Goal: Transaction & Acquisition: Purchase product/service

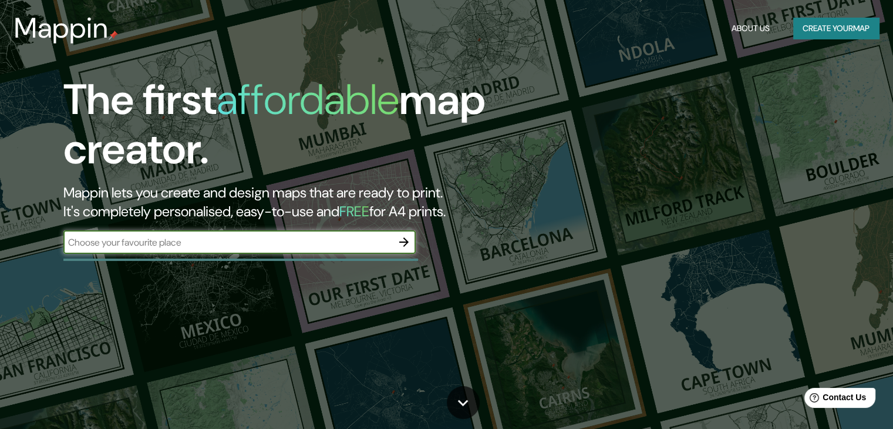
click at [314, 236] on input "text" at bounding box center [227, 243] width 329 height 14
type input "LIMA"
click at [406, 243] on icon "button" at bounding box center [403, 241] width 9 height 9
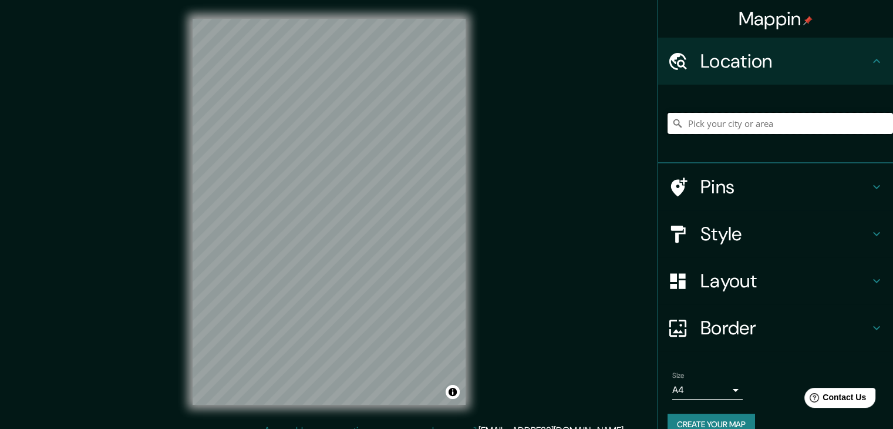
click at [752, 129] on input "Pick your city or area" at bounding box center [781, 123] width 226 height 21
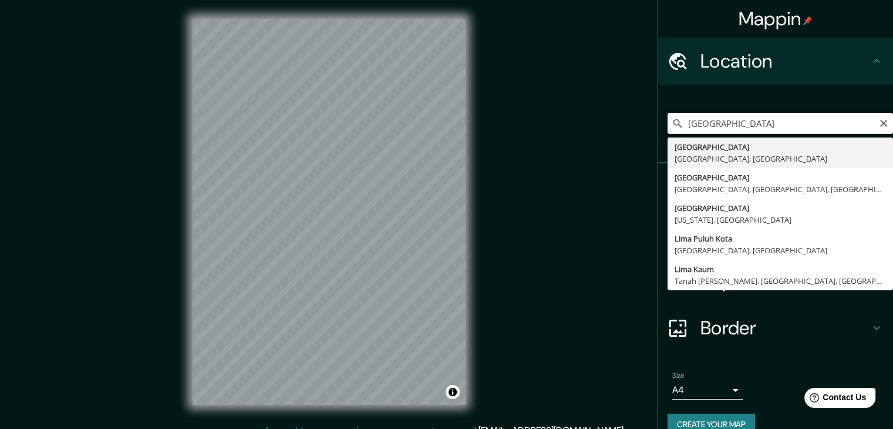
type input "Lima, Provincia de Lima, Perú"
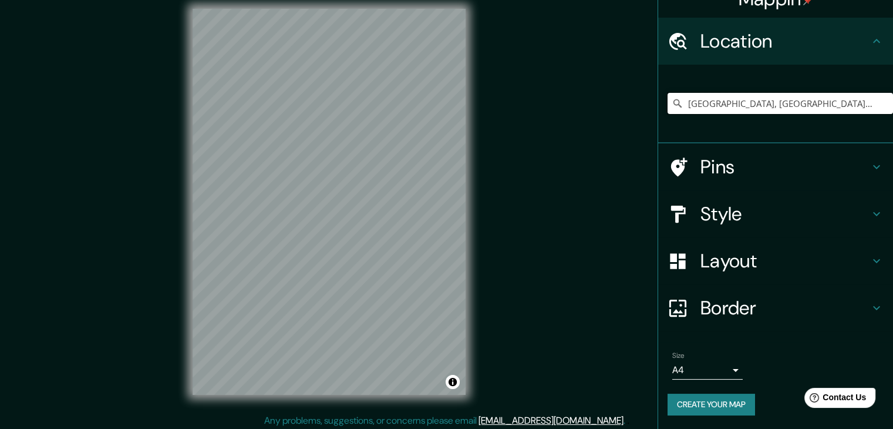
scroll to position [14, 0]
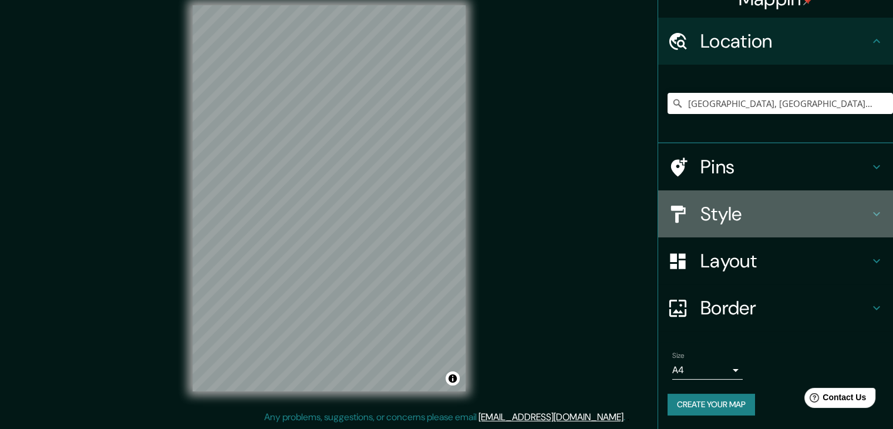
click at [724, 209] on h4 "Style" at bounding box center [785, 213] width 169 height 23
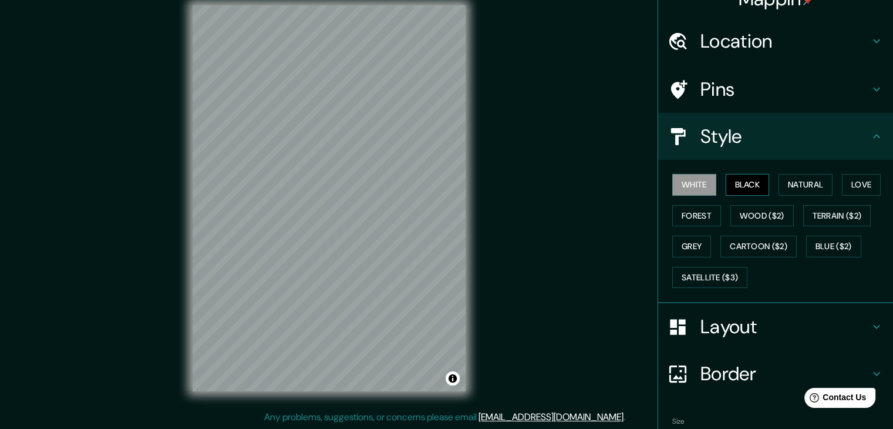
click at [746, 188] on button "Black" at bounding box center [748, 185] width 44 height 22
click at [788, 186] on button "Natural" at bounding box center [806, 185] width 54 height 22
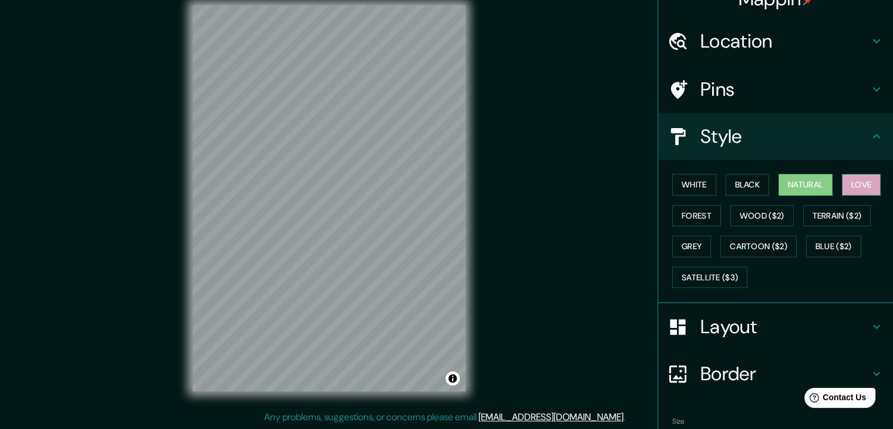
click at [858, 180] on button "Love" at bounding box center [861, 185] width 39 height 22
click at [677, 219] on button "Forest" at bounding box center [697, 216] width 49 height 22
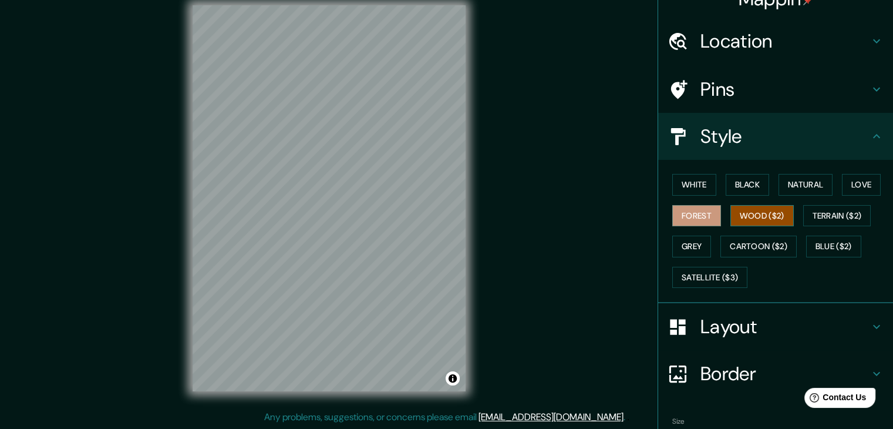
click at [751, 218] on button "Wood ($2)" at bounding box center [762, 216] width 63 height 22
click at [814, 219] on button "Terrain ($2)" at bounding box center [838, 216] width 68 height 22
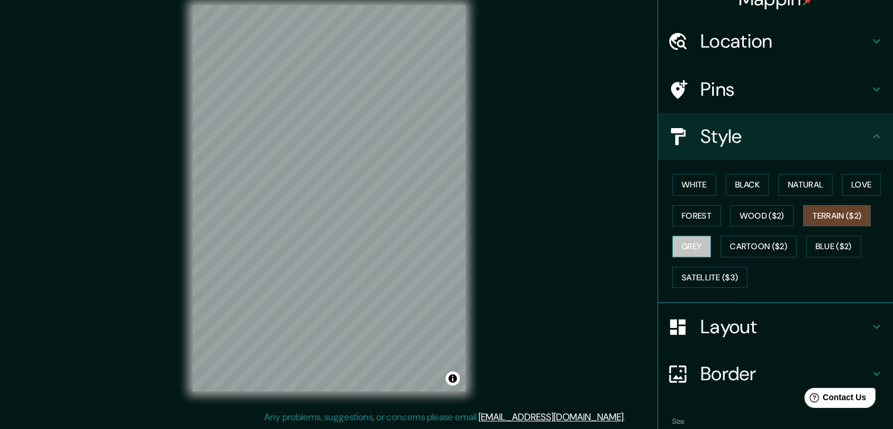
click at [696, 247] on button "Grey" at bounding box center [692, 247] width 39 height 22
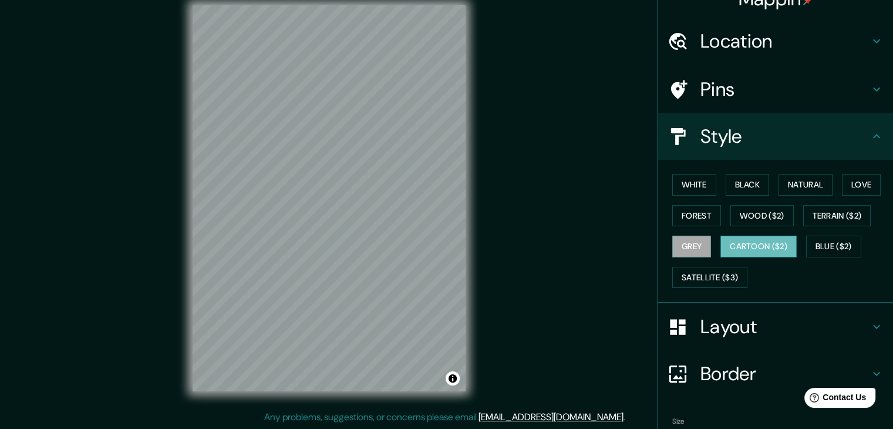
click at [740, 250] on button "Cartoon ($2)" at bounding box center [759, 247] width 76 height 22
click at [812, 246] on button "Blue ($2)" at bounding box center [833, 247] width 55 height 22
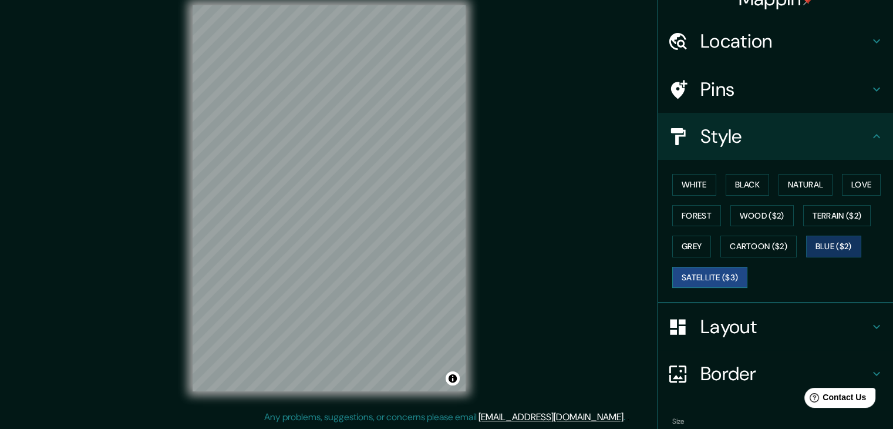
click at [694, 275] on button "Satellite ($3)" at bounding box center [710, 278] width 75 height 22
click at [755, 184] on button "Black" at bounding box center [748, 185] width 44 height 22
click at [768, 91] on h4 "Pins" at bounding box center [785, 89] width 169 height 23
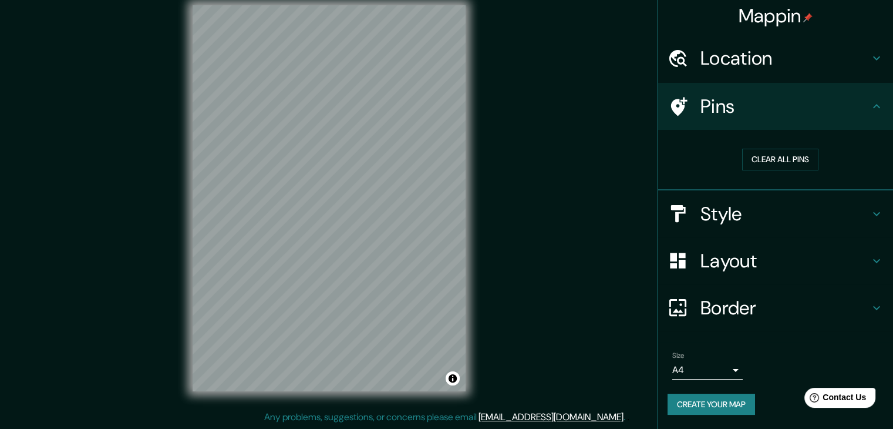
scroll to position [2, 0]
click at [767, 64] on h4 "Location" at bounding box center [785, 58] width 169 height 23
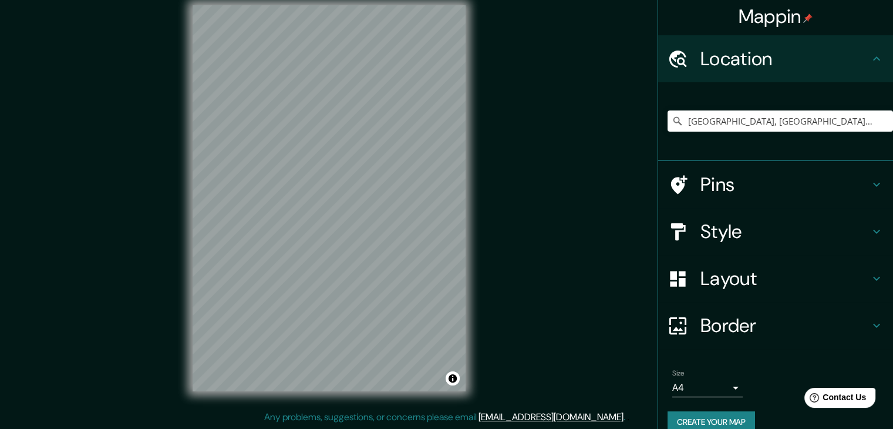
click at [870, 61] on icon at bounding box center [877, 59] width 14 height 14
click at [821, 280] on h4 "Layout" at bounding box center [785, 278] width 169 height 23
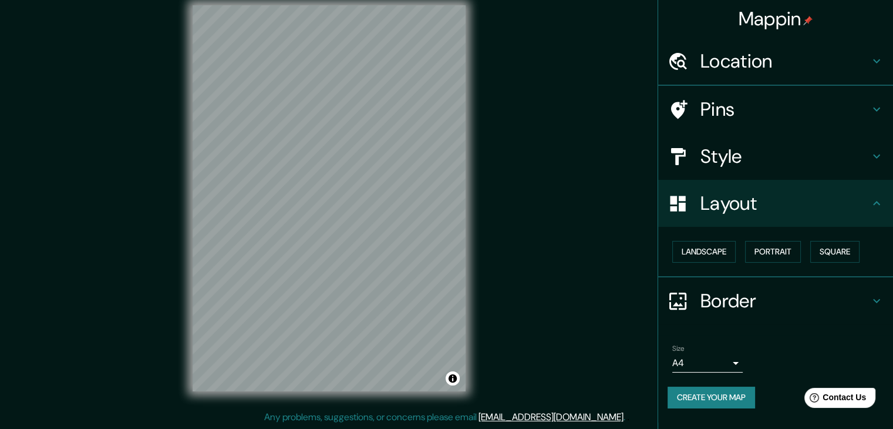
scroll to position [0, 0]
click at [727, 250] on button "Landscape" at bounding box center [704, 252] width 63 height 22
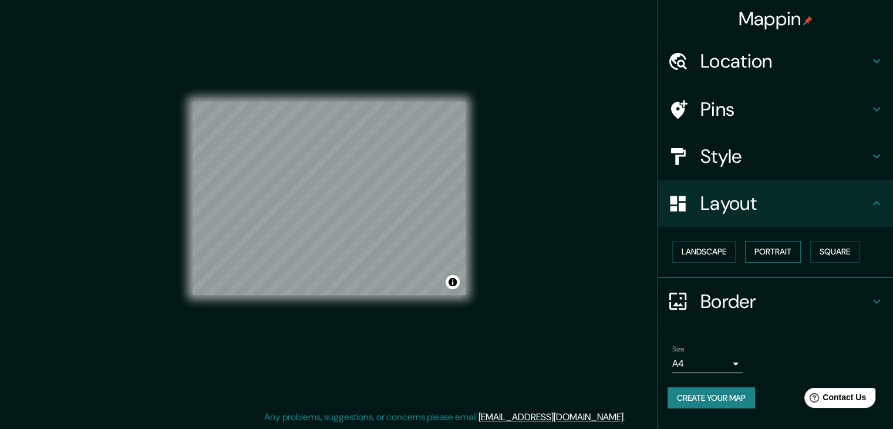
click at [781, 252] on button "Portrait" at bounding box center [773, 252] width 56 height 22
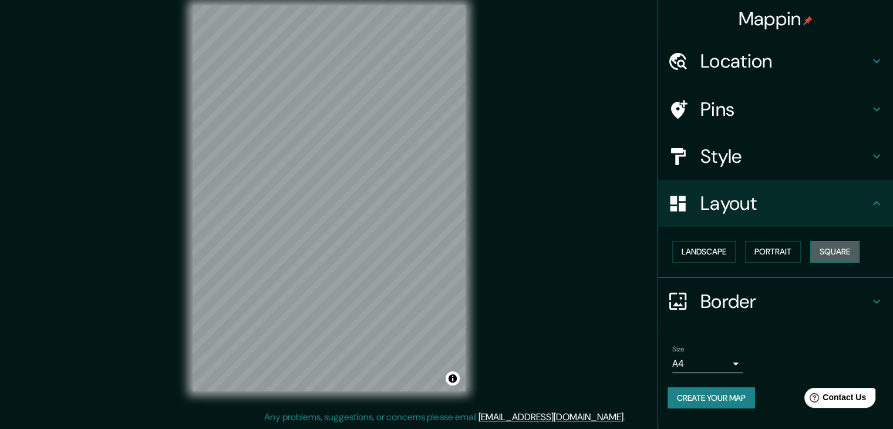
click at [831, 248] on button "Square" at bounding box center [835, 252] width 49 height 22
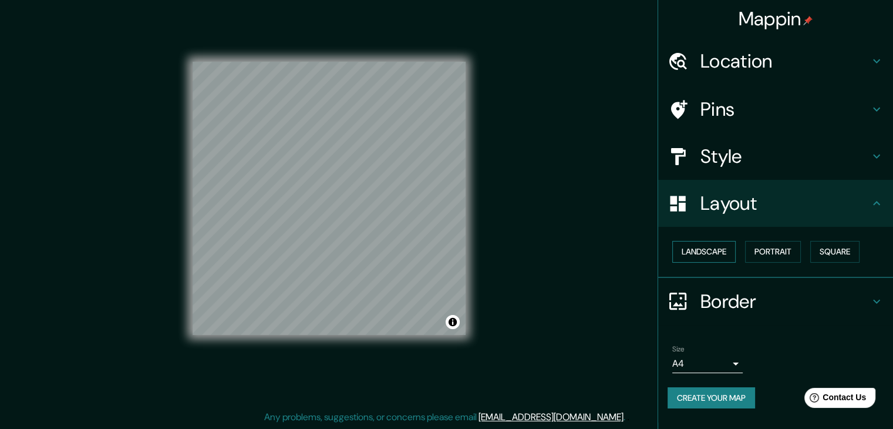
click at [717, 254] on button "Landscape" at bounding box center [704, 252] width 63 height 22
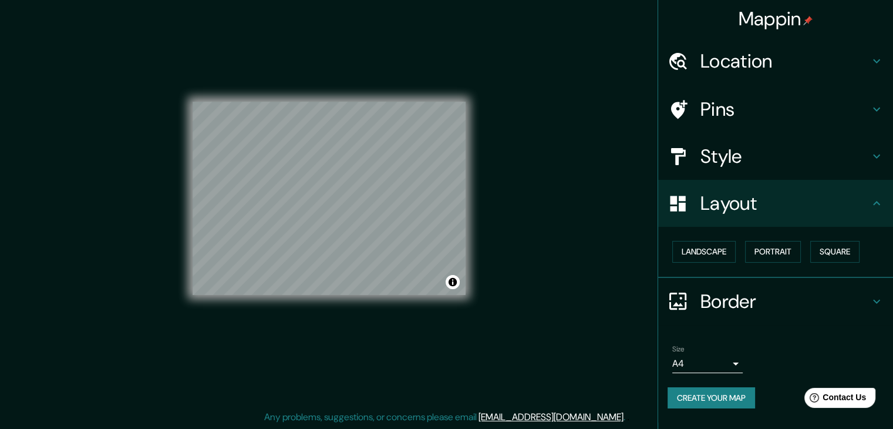
click at [743, 298] on h4 "Border" at bounding box center [785, 301] width 169 height 23
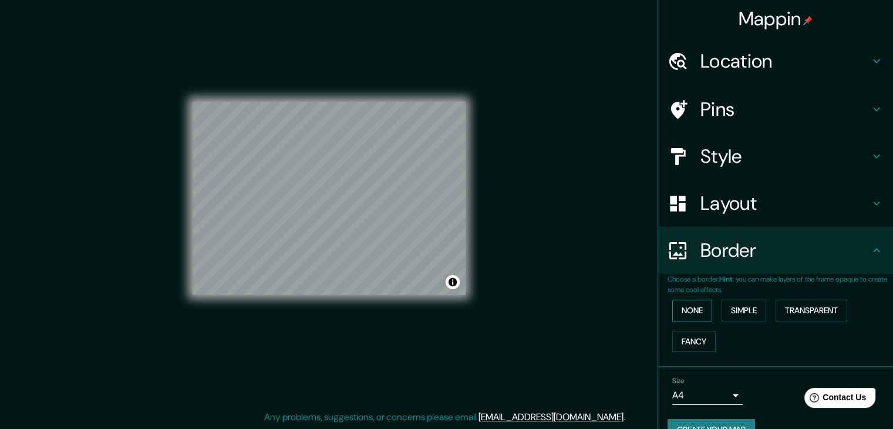
click at [690, 315] on button "None" at bounding box center [693, 311] width 40 height 22
click at [732, 302] on button "Simple" at bounding box center [744, 311] width 45 height 22
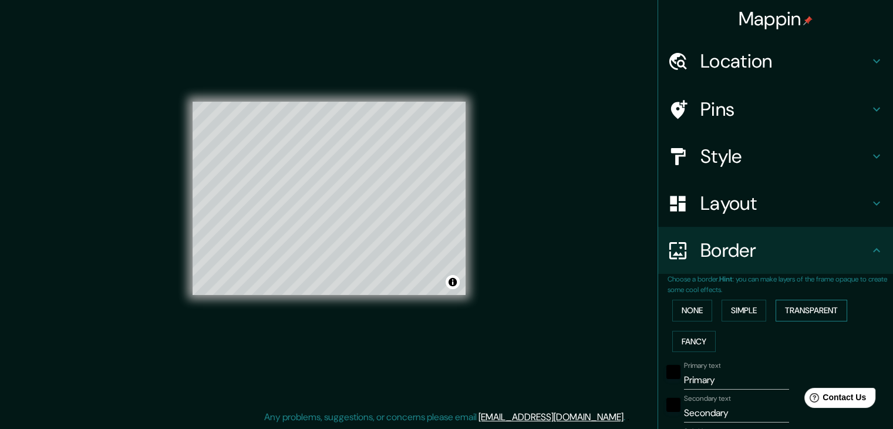
click at [825, 310] on button "Transparent" at bounding box center [812, 311] width 72 height 22
click at [681, 337] on button "Fancy" at bounding box center [694, 342] width 43 height 22
click at [807, 314] on button "Transparent" at bounding box center [812, 311] width 72 height 22
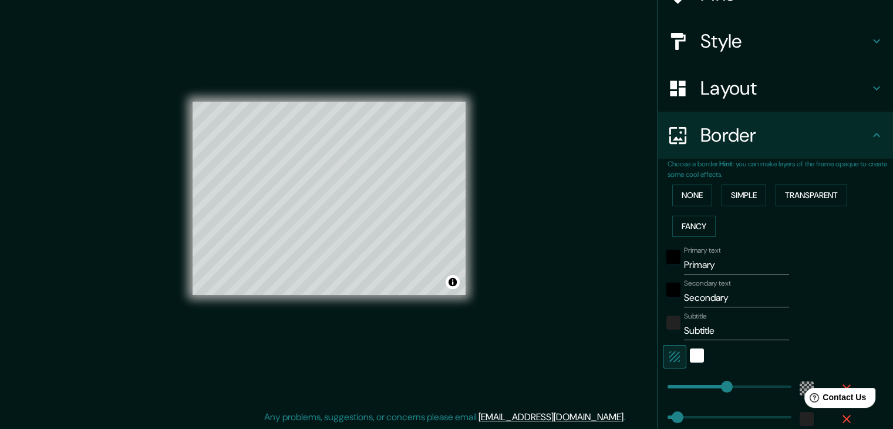
scroll to position [117, 0]
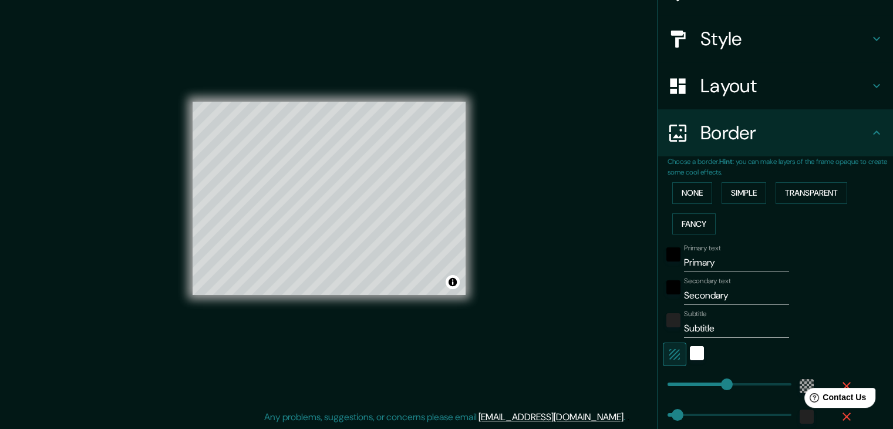
click at [706, 259] on input "Primary" at bounding box center [736, 262] width 105 height 19
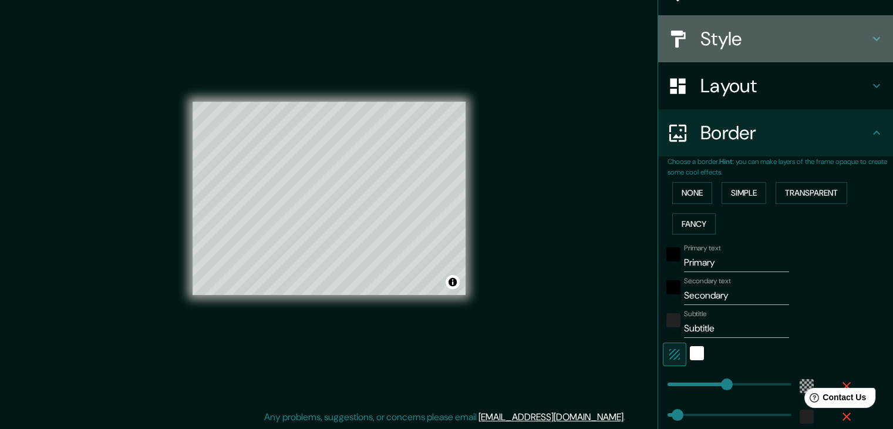
click at [740, 48] on h4 "Style" at bounding box center [785, 38] width 169 height 23
type input "223"
type input "37"
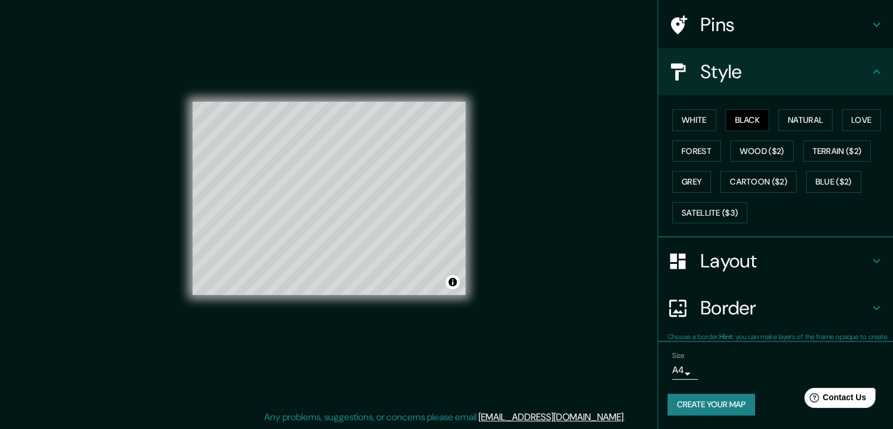
scroll to position [85, 0]
click at [291, 65] on div "© Mapbox © OpenStreetMap Improve this map" at bounding box center [329, 198] width 273 height 386
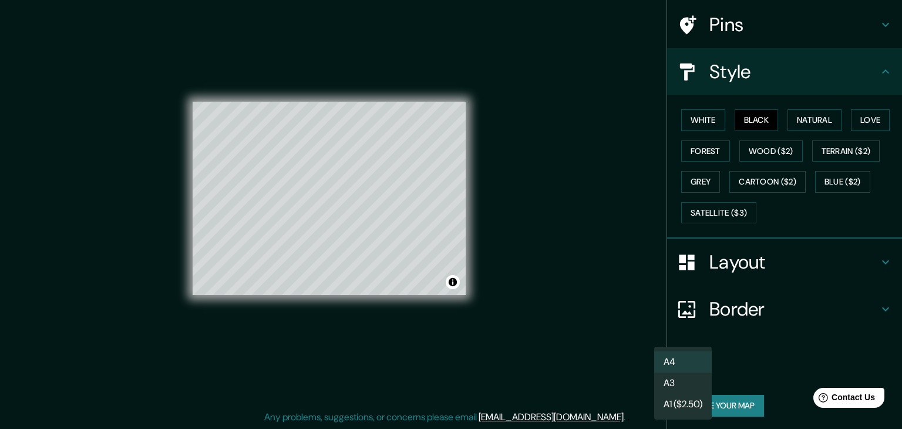
click at [679, 370] on body "Mappin Location Lima, Provincia de Lima, Perú Pins Style White Black Natural Lo…" at bounding box center [451, 200] width 902 height 429
click at [683, 358] on li "A4" at bounding box center [683, 361] width 58 height 21
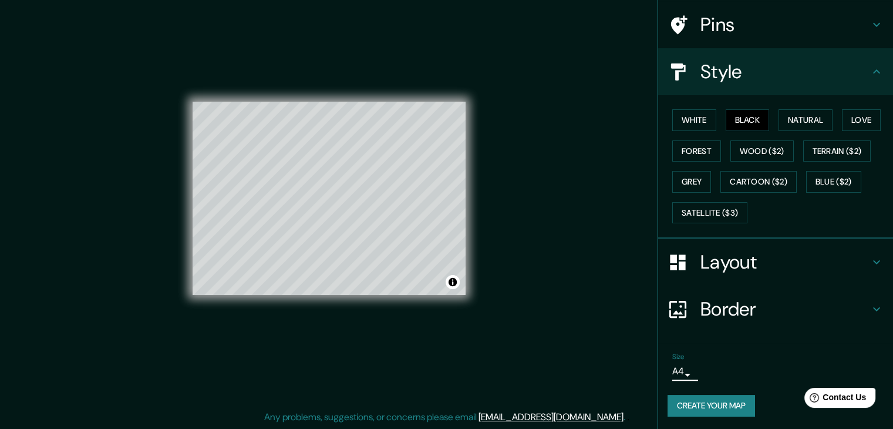
click at [725, 311] on h4 "Border" at bounding box center [785, 308] width 169 height 23
type input "223"
type input "37"
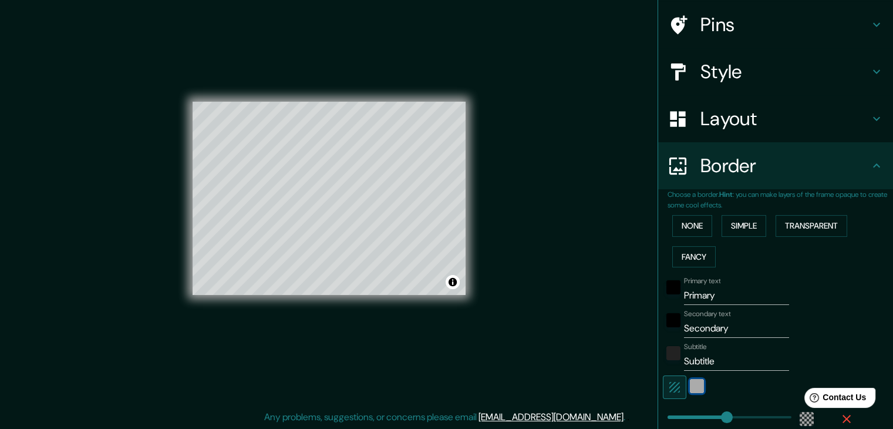
click at [690, 384] on div "white" at bounding box center [697, 386] width 14 height 14
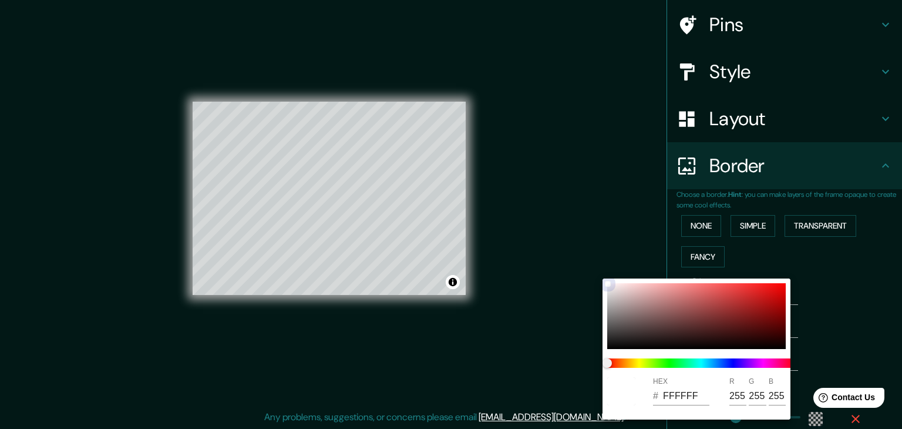
click at [672, 325] on div at bounding box center [696, 316] width 179 height 66
type input "223"
type input "37"
type input "5C3B3B"
type input "92"
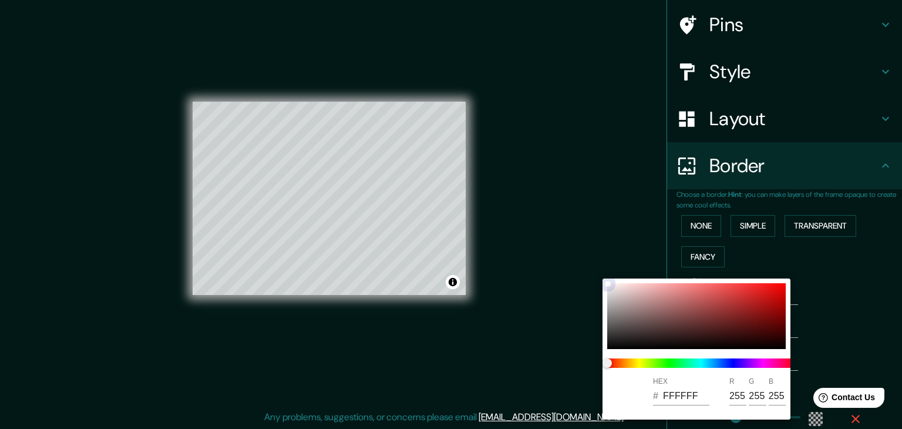
type input "59"
click at [614, 289] on div at bounding box center [696, 316] width 179 height 66
type input "223"
type input "37"
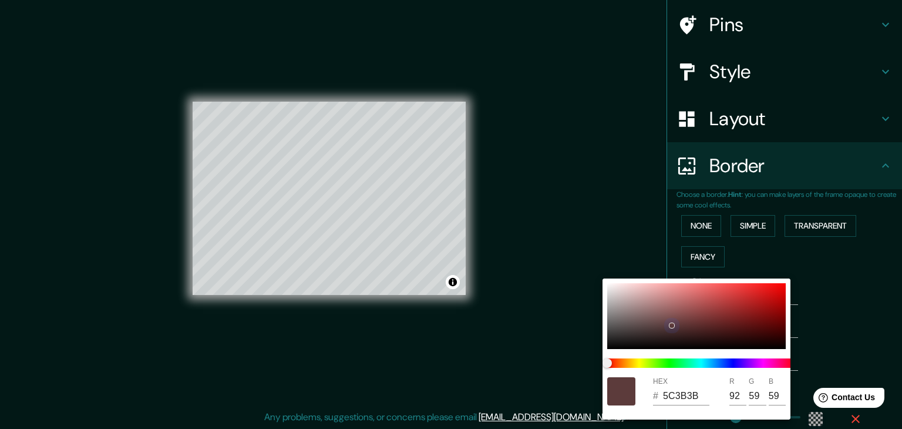
type input "E8E0E0"
type input "232"
type input "224"
type input "223"
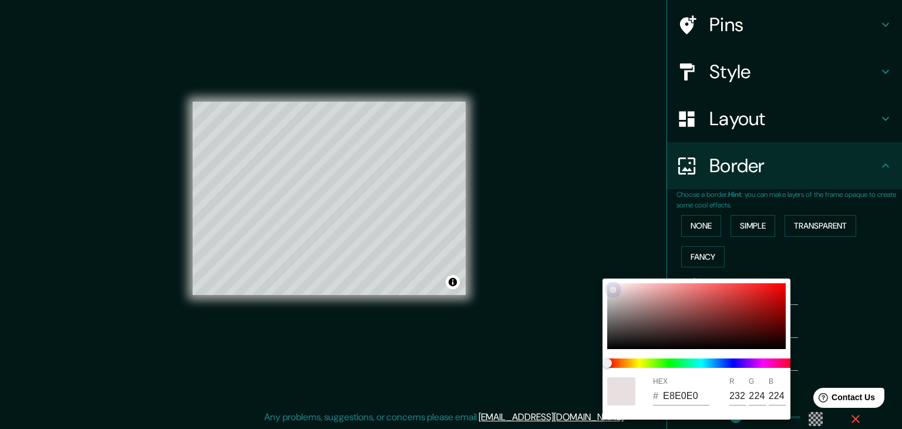
type input "37"
type input "FBF8F8"
type input "251"
type input "248"
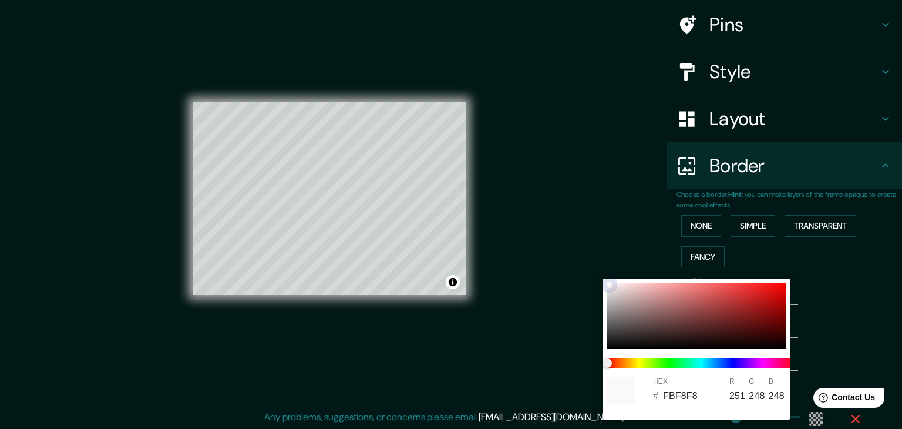
drag, startPoint x: 609, startPoint y: 285, endPoint x: 587, endPoint y: 252, distance: 39.4
click at [587, 252] on div "HEX # FBF8F8 R 251 G 248 B 248" at bounding box center [451, 214] width 902 height 429
click at [606, 262] on div at bounding box center [451, 214] width 902 height 429
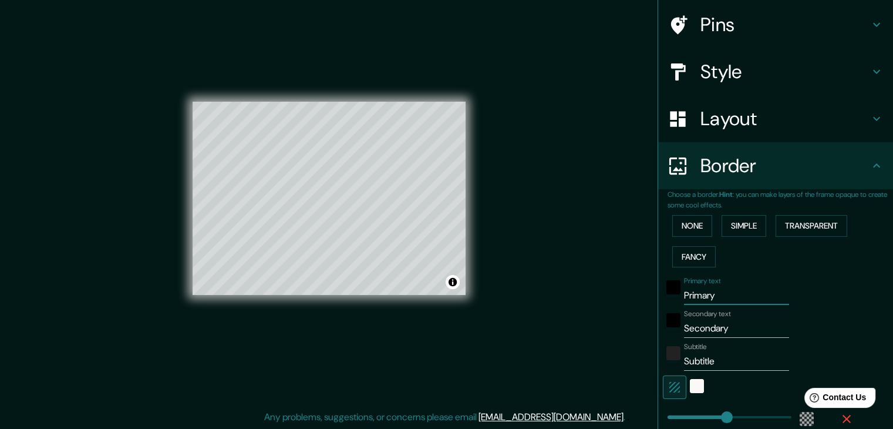
click at [694, 297] on input "Primary" at bounding box center [736, 295] width 105 height 19
type input "H"
type input "223"
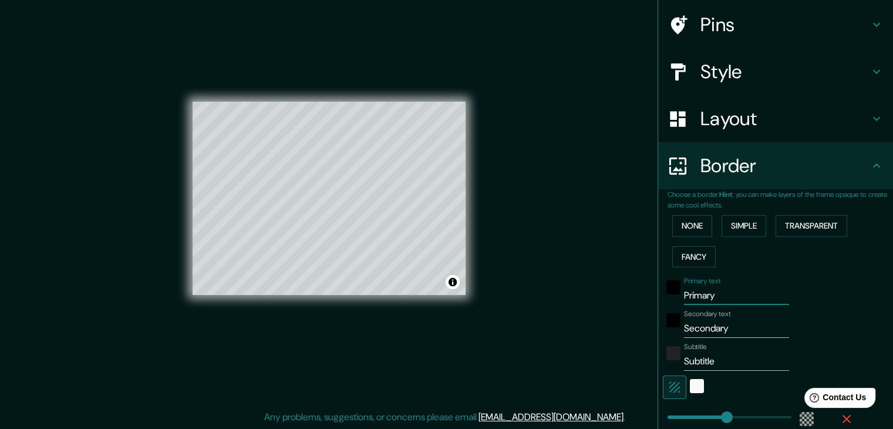
type input "37"
type input "HU"
type input "223"
type input "37"
type input "HUA"
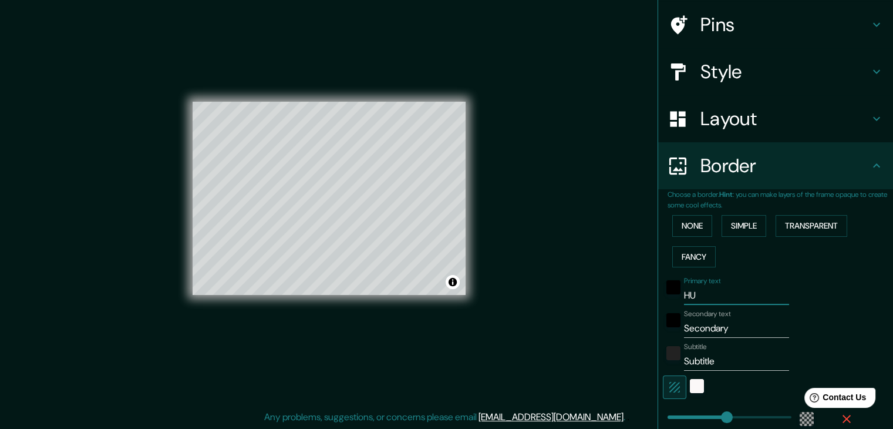
type input "223"
type input "37"
type input "HUAC"
type input "223"
type input "37"
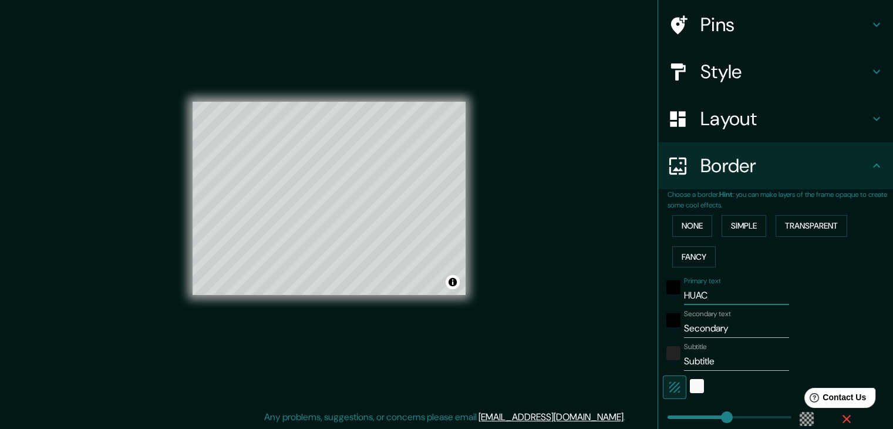
type input "HUACA"
type input "223"
type input "37"
type input "HUACA"
type input "223"
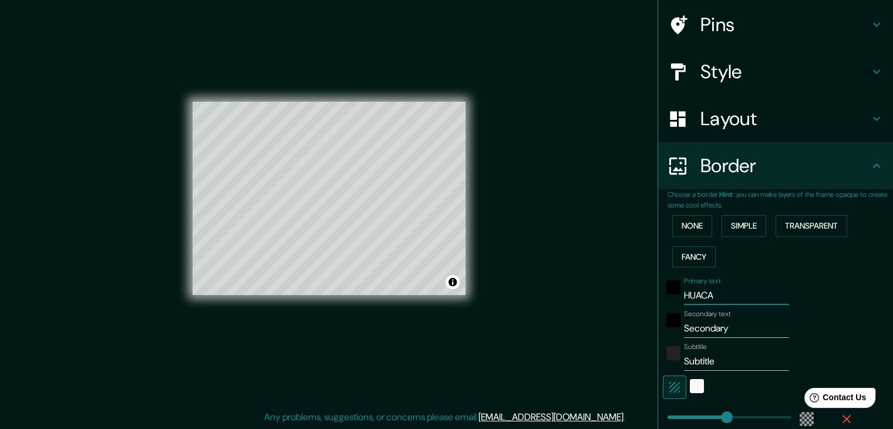
type input "37"
type input "HUACA H"
type input "223"
type input "37"
type input "HUACA"
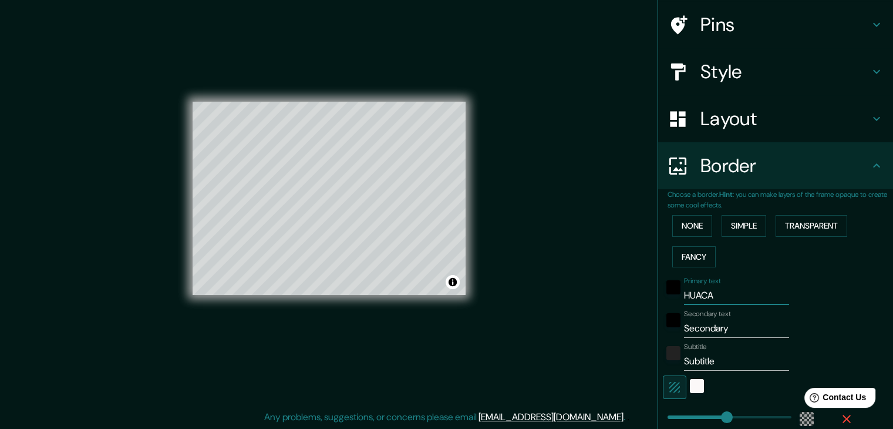
type input "223"
type input "37"
type input "HUACA P"
type input "223"
type input "37"
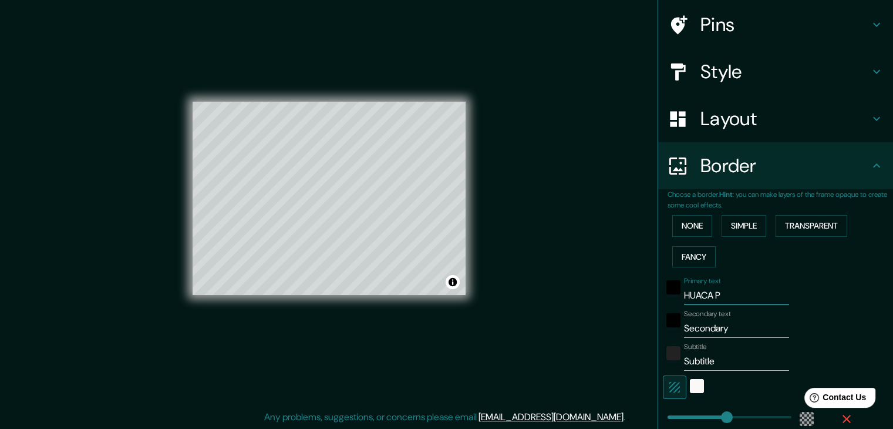
type input "HUACA PA"
type input "223"
type input "37"
type input "HUACA PAC"
type input "223"
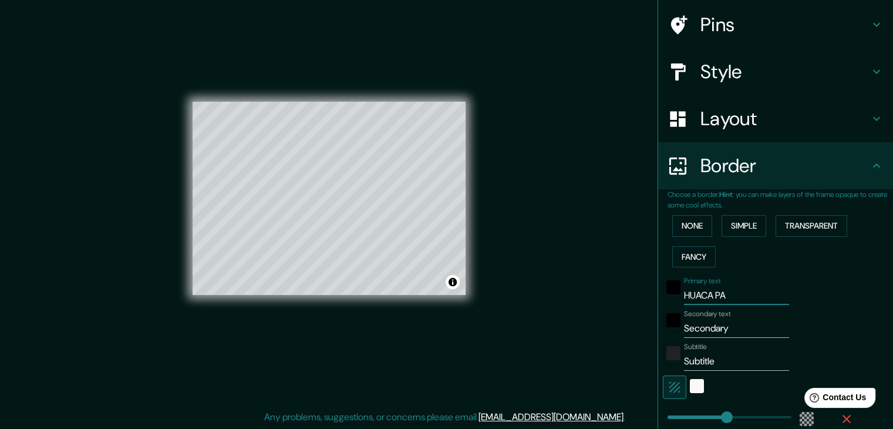
type input "37"
type input "HUACA PACH"
type input "223"
type input "37"
type input "HUACA PACHA"
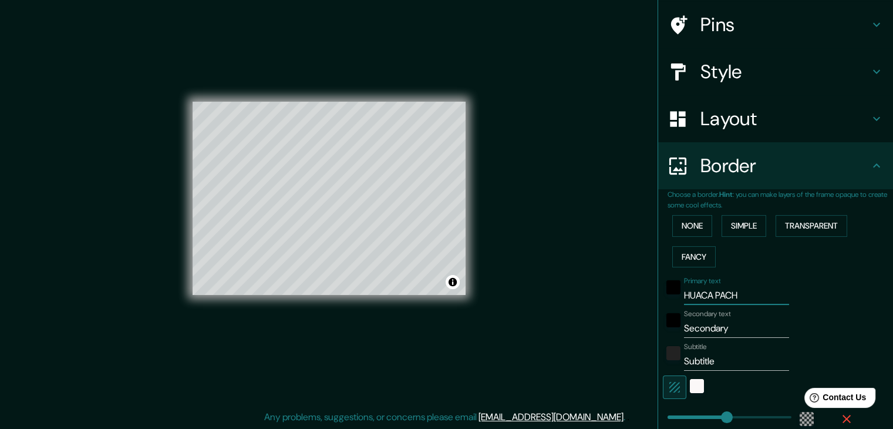
type input "223"
type input "37"
type input "HUACA PACHAC"
type input "223"
type input "37"
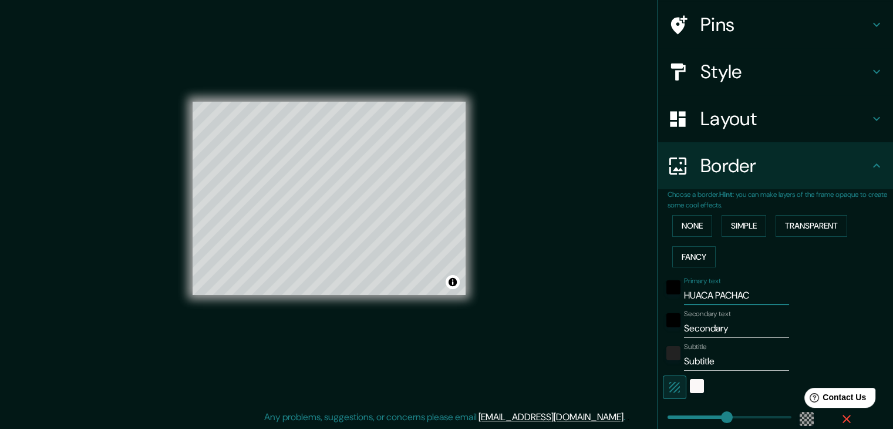
type input "HUACA PACHACA"
type input "223"
type input "37"
click at [736, 294] on input "HUACA PACHACA" at bounding box center [736, 295] width 105 height 19
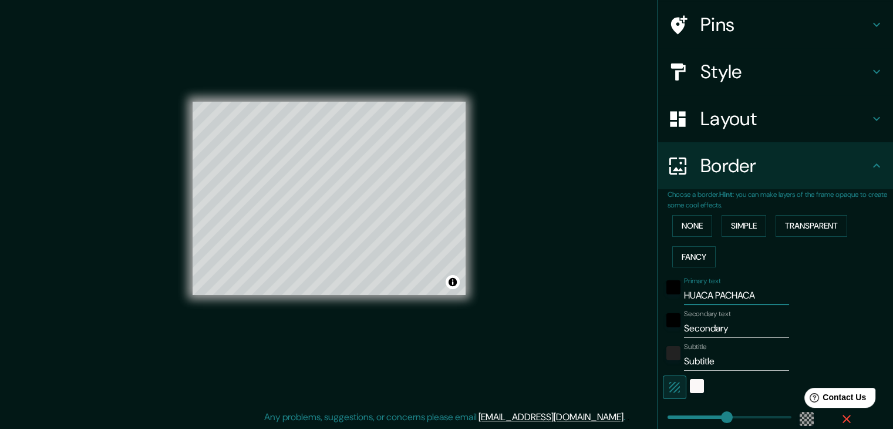
click at [732, 295] on input "HUACA PACHACA" at bounding box center [736, 295] width 105 height 19
click at [744, 297] on input "HUACA PACHACA" at bounding box center [736, 295] width 105 height 19
click at [698, 294] on input "HUACA PACHACA" at bounding box center [736, 295] width 105 height 19
click at [731, 294] on input "HUACA PACHACA" at bounding box center [736, 295] width 105 height 19
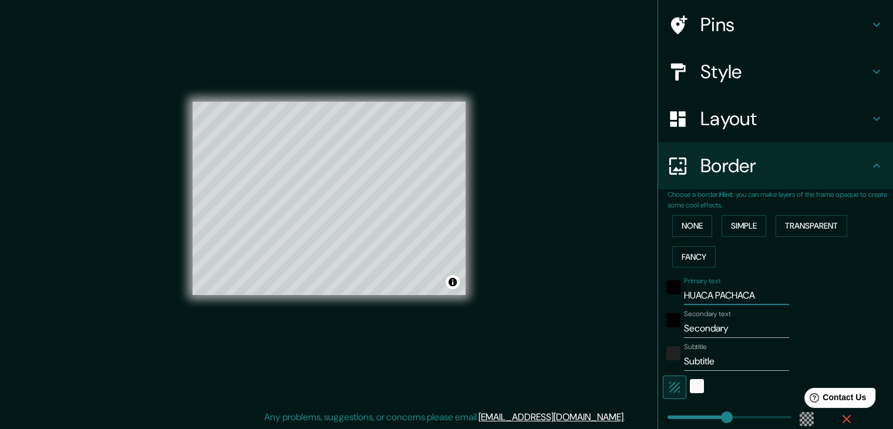
click at [730, 293] on input "HUACA PACHACA" at bounding box center [736, 295] width 105 height 19
type input "HUACA"
type input "223"
type input "37"
type input "HUACA"
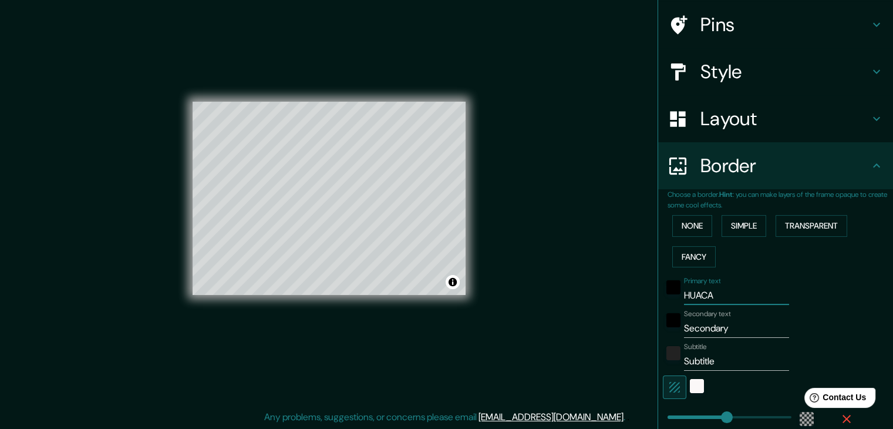
type input "223"
type input "37"
type input "HUAC"
type input "223"
type input "37"
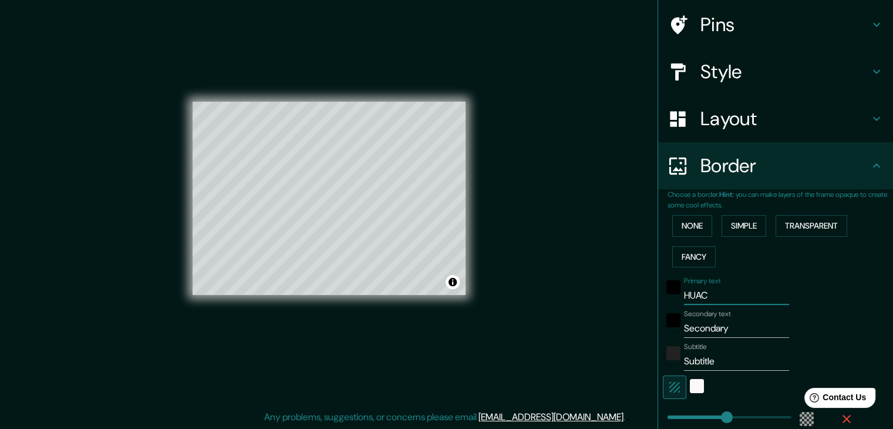
type input "HUA"
type input "223"
type input "37"
type input "HU"
type input "223"
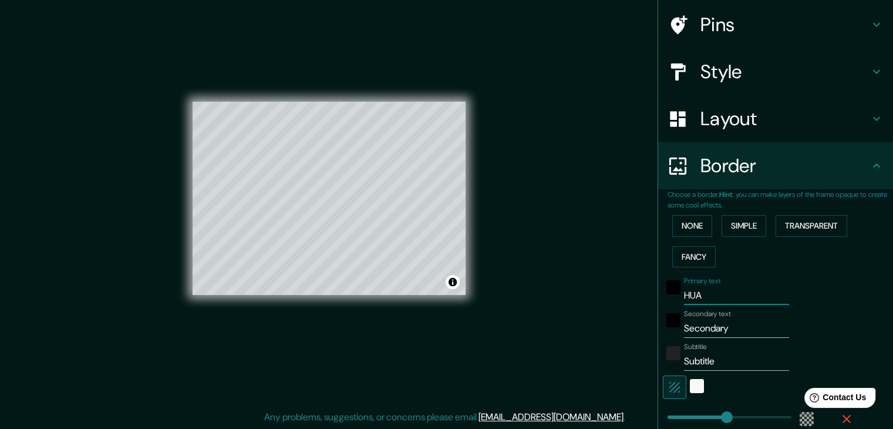
type input "37"
type input "H"
type input "223"
type input "37"
type input "223"
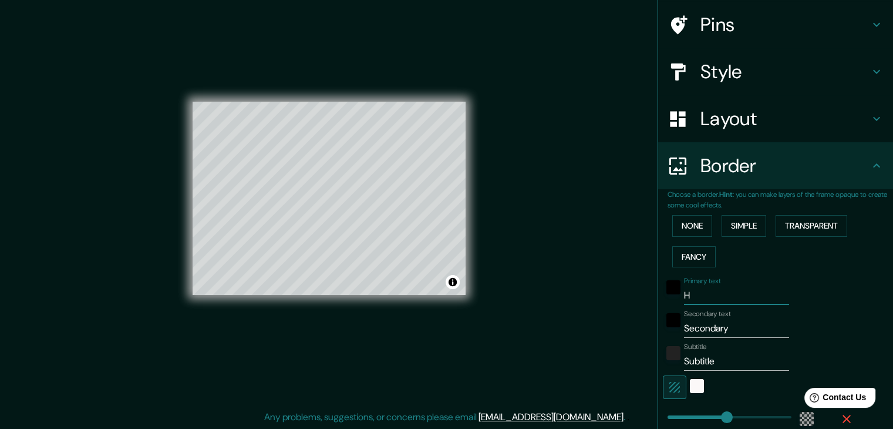
type input "37"
click at [674, 230] on button "None" at bounding box center [693, 226] width 40 height 22
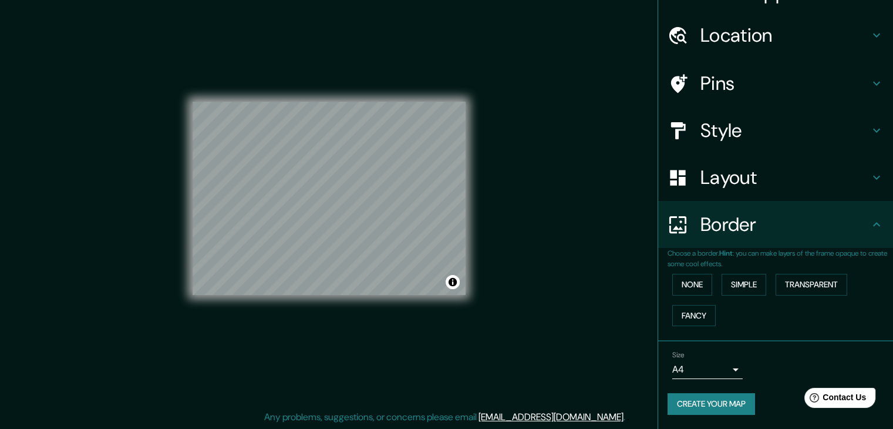
scroll to position [25, 0]
click at [763, 177] on h4 "Layout" at bounding box center [785, 178] width 169 height 23
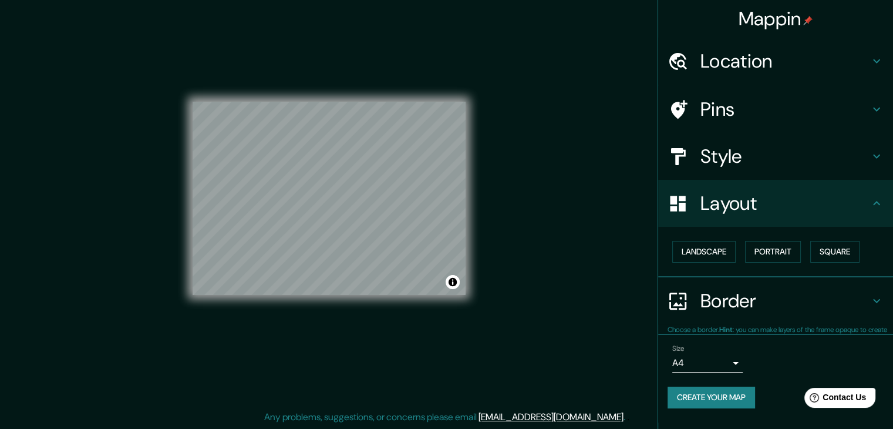
scroll to position [0, 0]
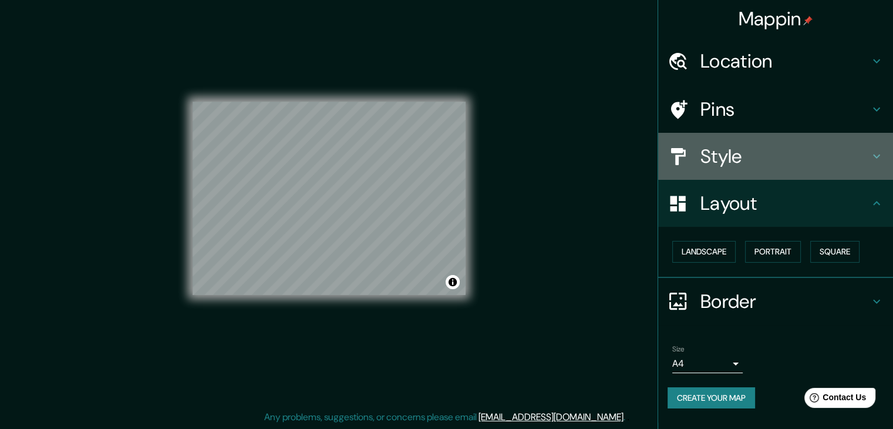
click at [758, 156] on h4 "Style" at bounding box center [785, 155] width 169 height 23
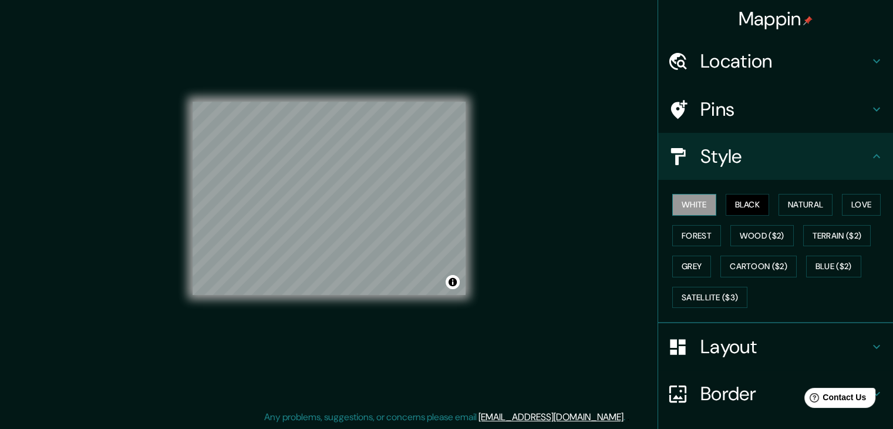
click at [689, 205] on button "White" at bounding box center [695, 205] width 44 height 22
click at [726, 202] on button "Black" at bounding box center [748, 205] width 44 height 22
drag, startPoint x: 737, startPoint y: 197, endPoint x: 750, endPoint y: 205, distance: 15.3
click at [750, 205] on button "Black" at bounding box center [748, 205] width 44 height 22
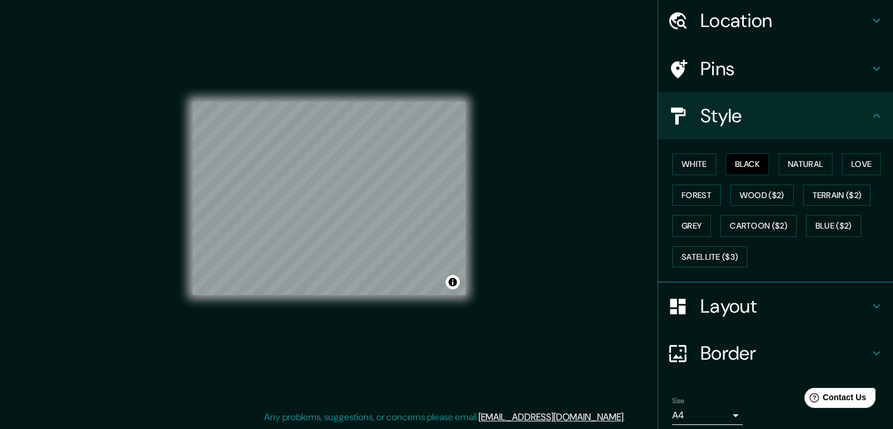
scroll to position [85, 0]
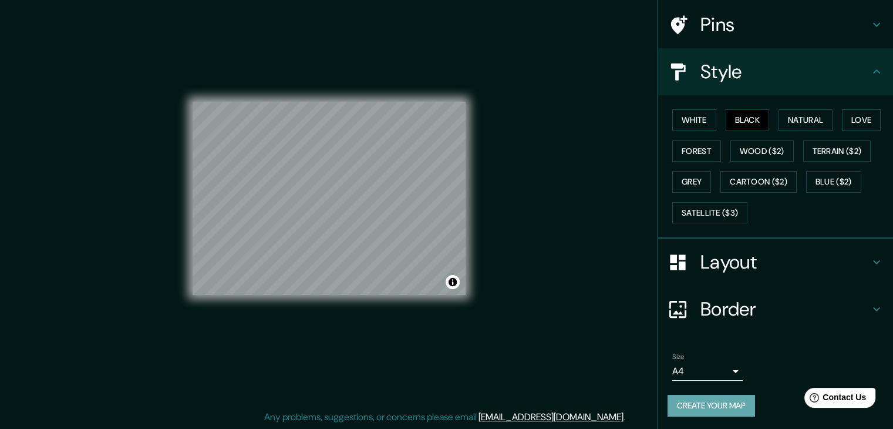
click at [695, 402] on button "Create your map" at bounding box center [712, 406] width 88 height 22
click at [705, 405] on div "Create your map" at bounding box center [776, 406] width 216 height 22
click at [705, 404] on button "Create your map" at bounding box center [712, 406] width 88 height 22
click at [346, 186] on div at bounding box center [345, 187] width 9 height 9
click at [346, 199] on div at bounding box center [346, 200] width 9 height 9
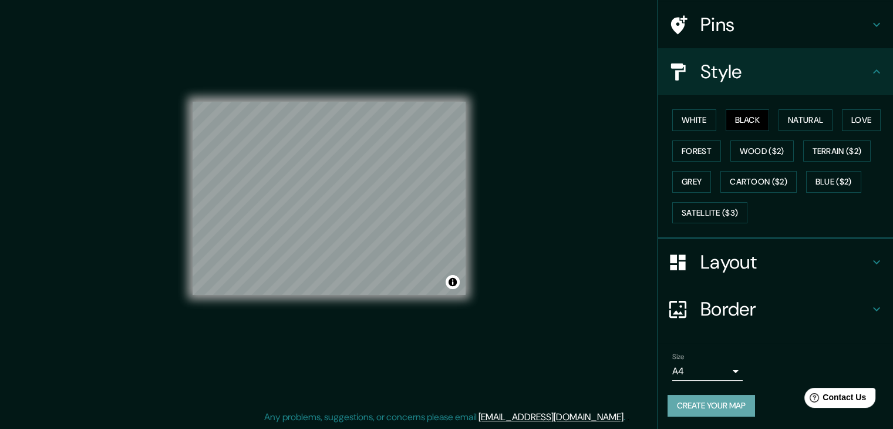
click at [697, 409] on button "Create your map" at bounding box center [712, 406] width 88 height 22
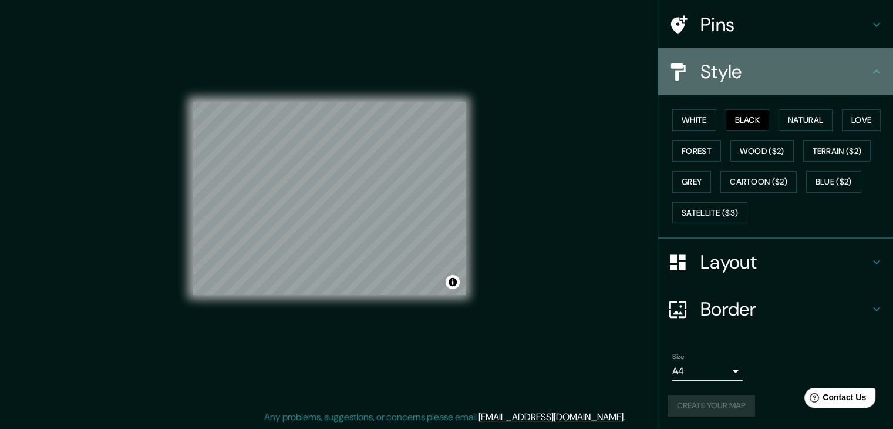
click at [872, 71] on icon at bounding box center [877, 72] width 14 height 14
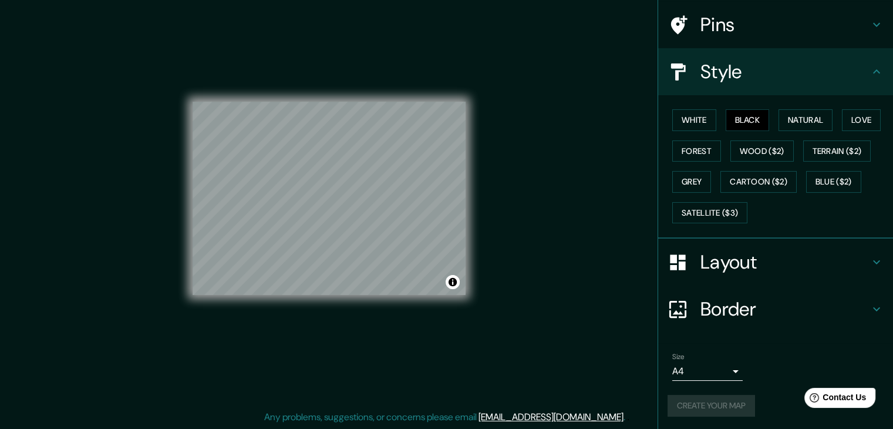
click at [872, 71] on icon at bounding box center [877, 72] width 14 height 14
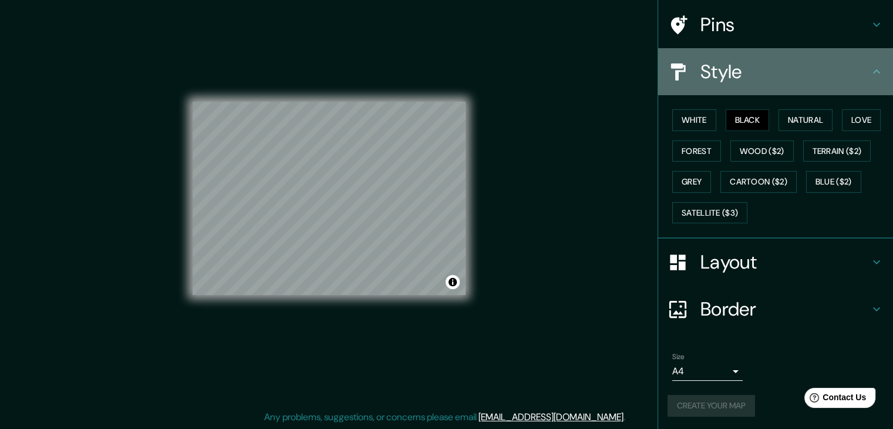
click at [853, 73] on h4 "Style" at bounding box center [785, 71] width 169 height 23
click at [870, 78] on icon at bounding box center [877, 72] width 14 height 14
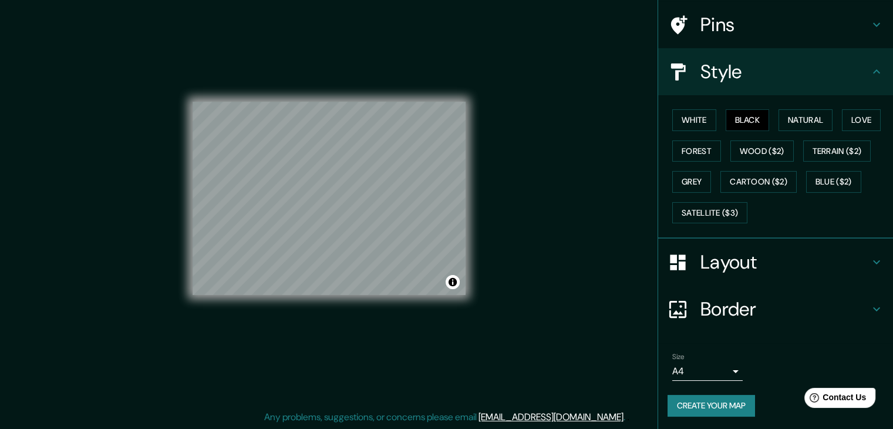
click at [821, 74] on h4 "Style" at bounding box center [785, 71] width 169 height 23
click at [870, 69] on icon at bounding box center [877, 72] width 14 height 14
click at [719, 359] on div "Size A4 single" at bounding box center [708, 366] width 70 height 28
click at [729, 369] on body "Mappin Location Lima, Provincia de Lima, Perú Pins Style White Black Natural Lo…" at bounding box center [446, 200] width 893 height 429
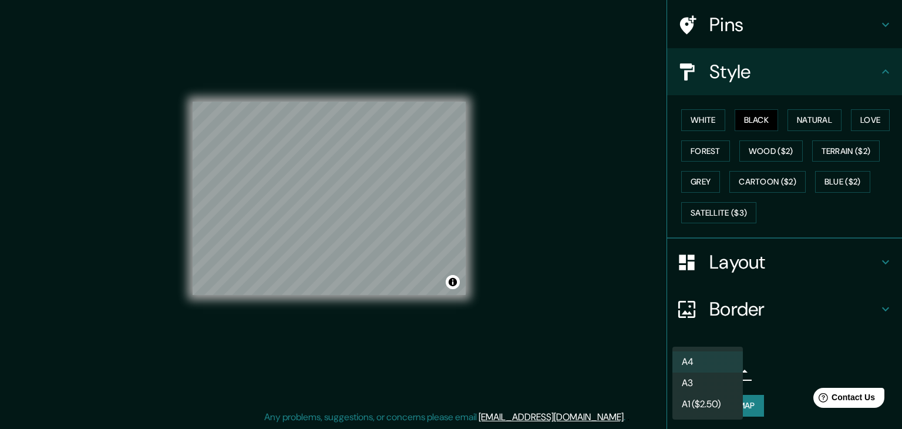
click at [769, 362] on div at bounding box center [451, 214] width 902 height 429
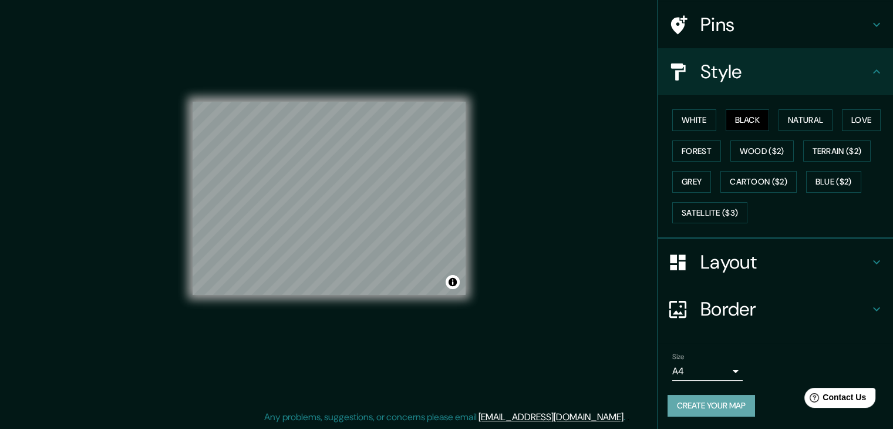
click at [714, 404] on button "Create your map" at bounding box center [712, 406] width 88 height 22
click at [290, 217] on div "Mappin Location Lima, Provincia de Lima, Perú Pins Style White Black Natural Lo…" at bounding box center [446, 207] width 893 height 442
drag, startPoint x: 498, startPoint y: 89, endPoint x: 179, endPoint y: 200, distance: 338.1
click at [119, 204] on div "Mappin Location Lima, Provincia de Lima, Perú Pins Style White Black Natural Lo…" at bounding box center [446, 207] width 893 height 442
click at [296, 209] on div at bounding box center [296, 207] width 9 height 9
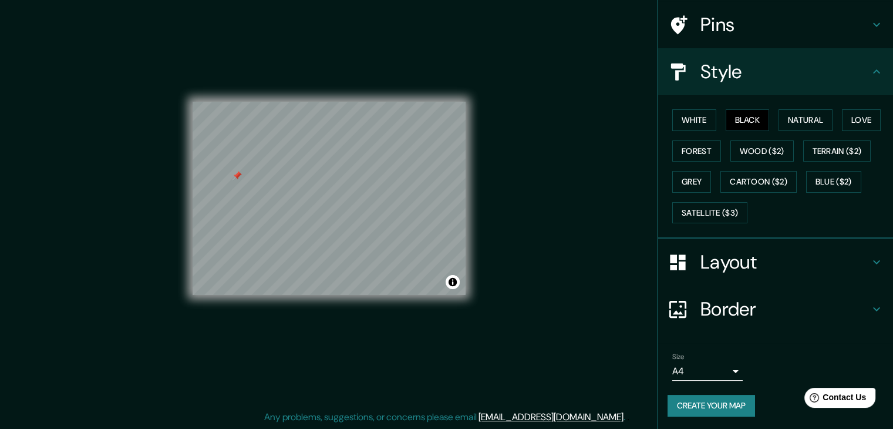
click at [234, 179] on div at bounding box center [237, 175] width 9 height 9
drag, startPoint x: 522, startPoint y: 66, endPoint x: 134, endPoint y: 336, distance: 473.0
click at [127, 342] on div "Mappin Location Lima, Provincia de Lima, Perú Pins Style White Black Natural Lo…" at bounding box center [446, 207] width 893 height 442
click at [334, 189] on div at bounding box center [334, 188] width 9 height 9
